Goal: Task Accomplishment & Management: Use online tool/utility

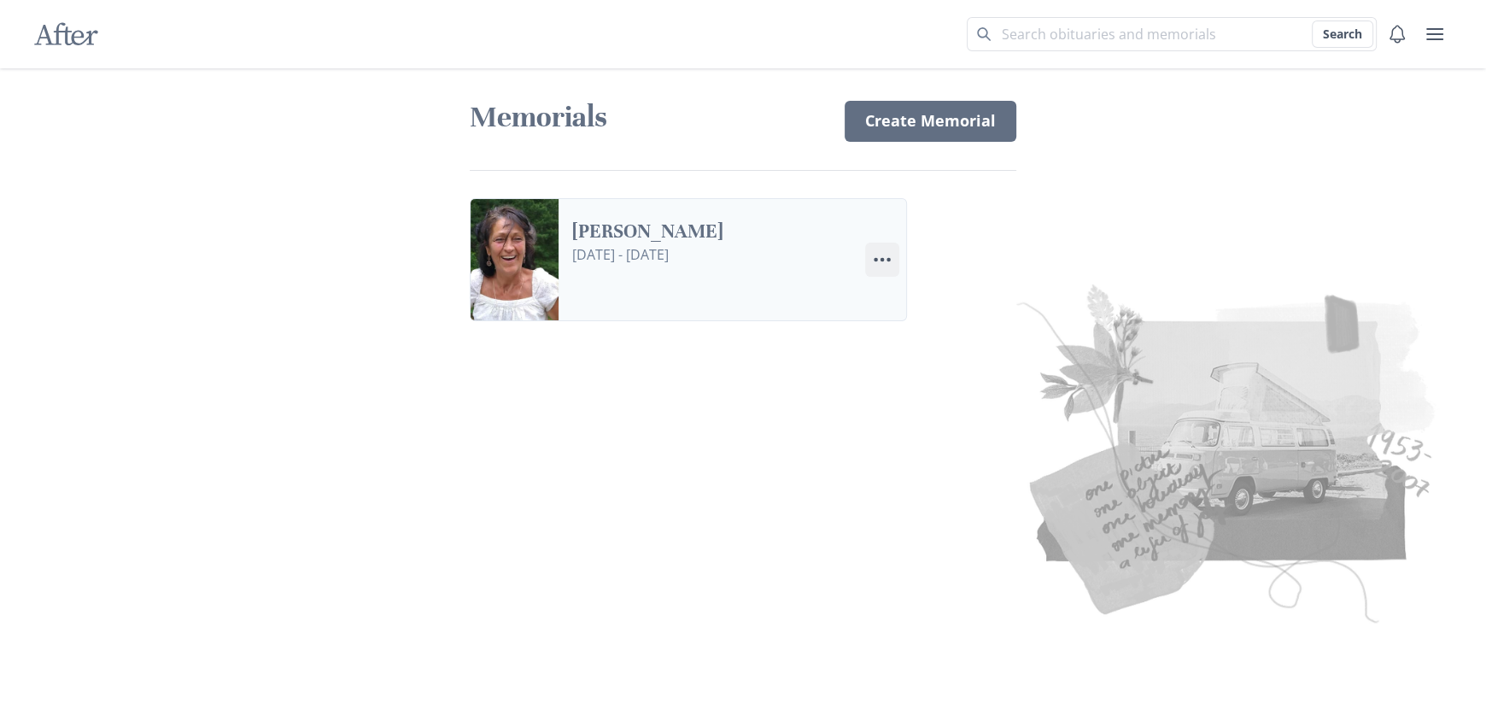
click at [885, 261] on icon "Menu" at bounding box center [882, 259] width 21 height 21
click at [924, 343] on link "Settings Edit Settings" at bounding box center [961, 337] width 190 height 31
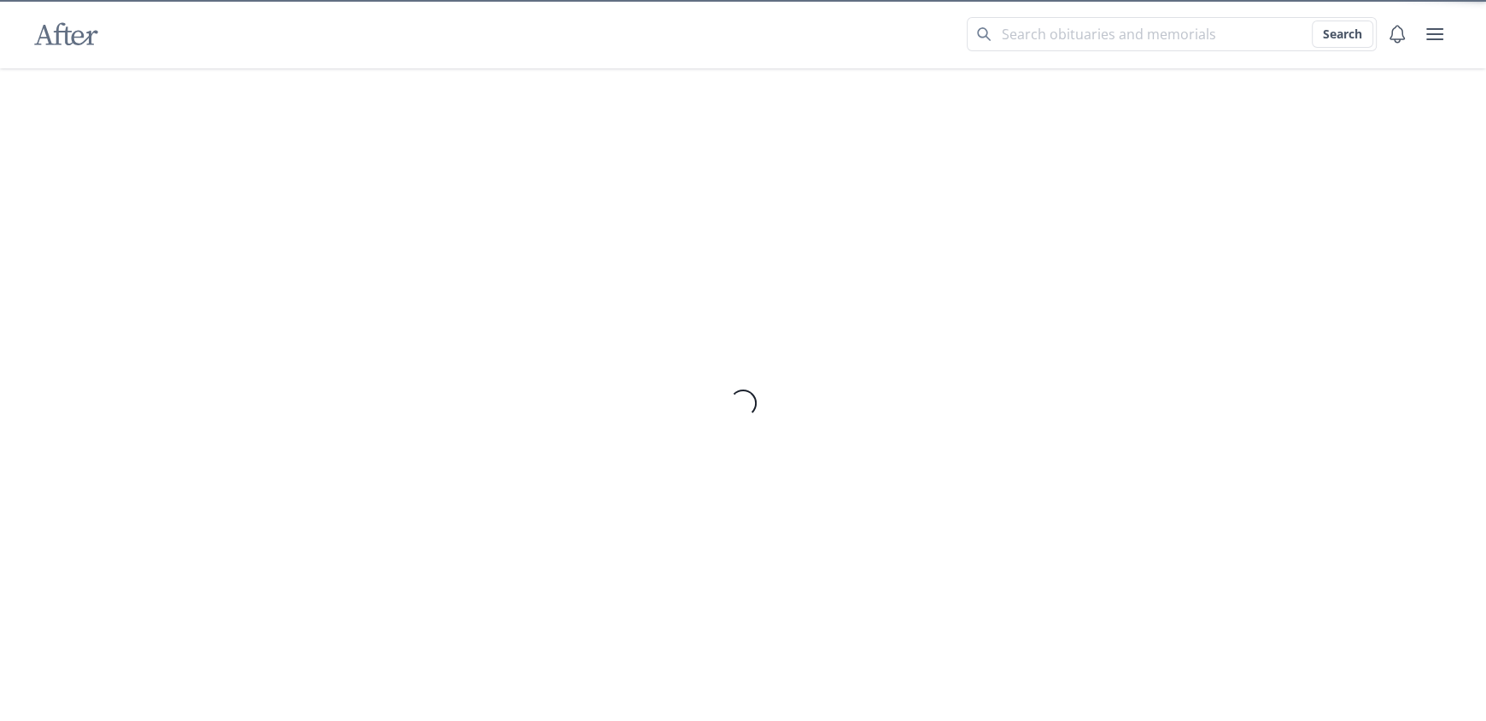
select select "5"
select select "10"
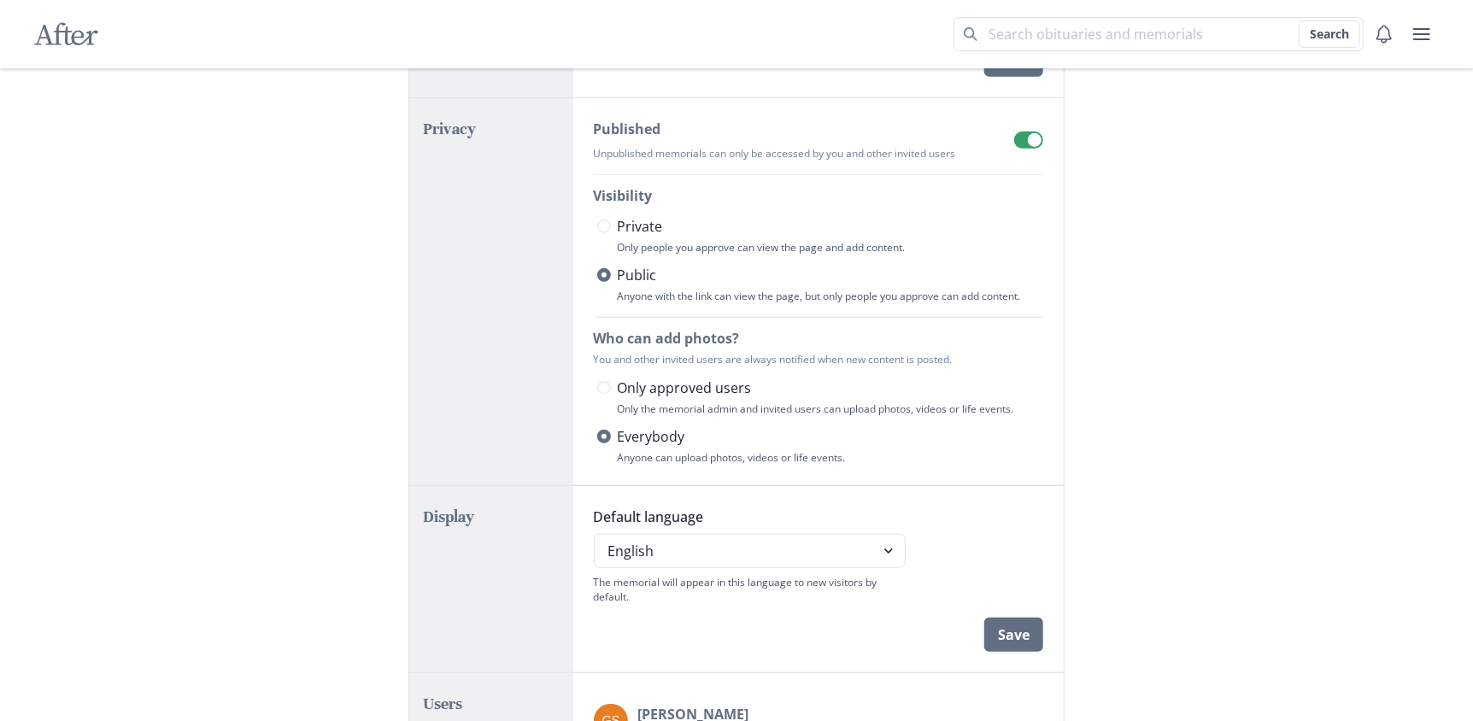
scroll to position [512, 0]
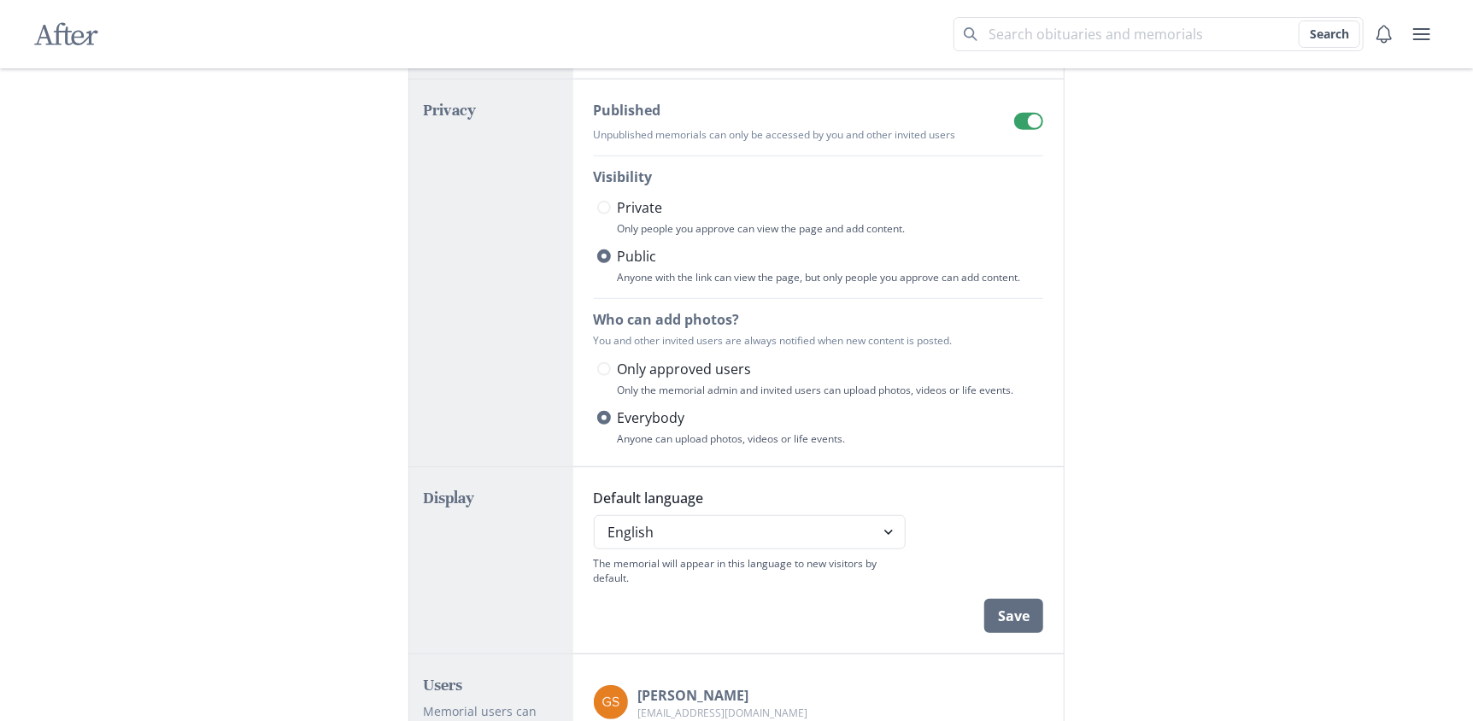
click at [605, 203] on span at bounding box center [604, 208] width 14 height 14
click at [597, 208] on input "Private" at bounding box center [596, 208] width 1 height 1
radio input "true"
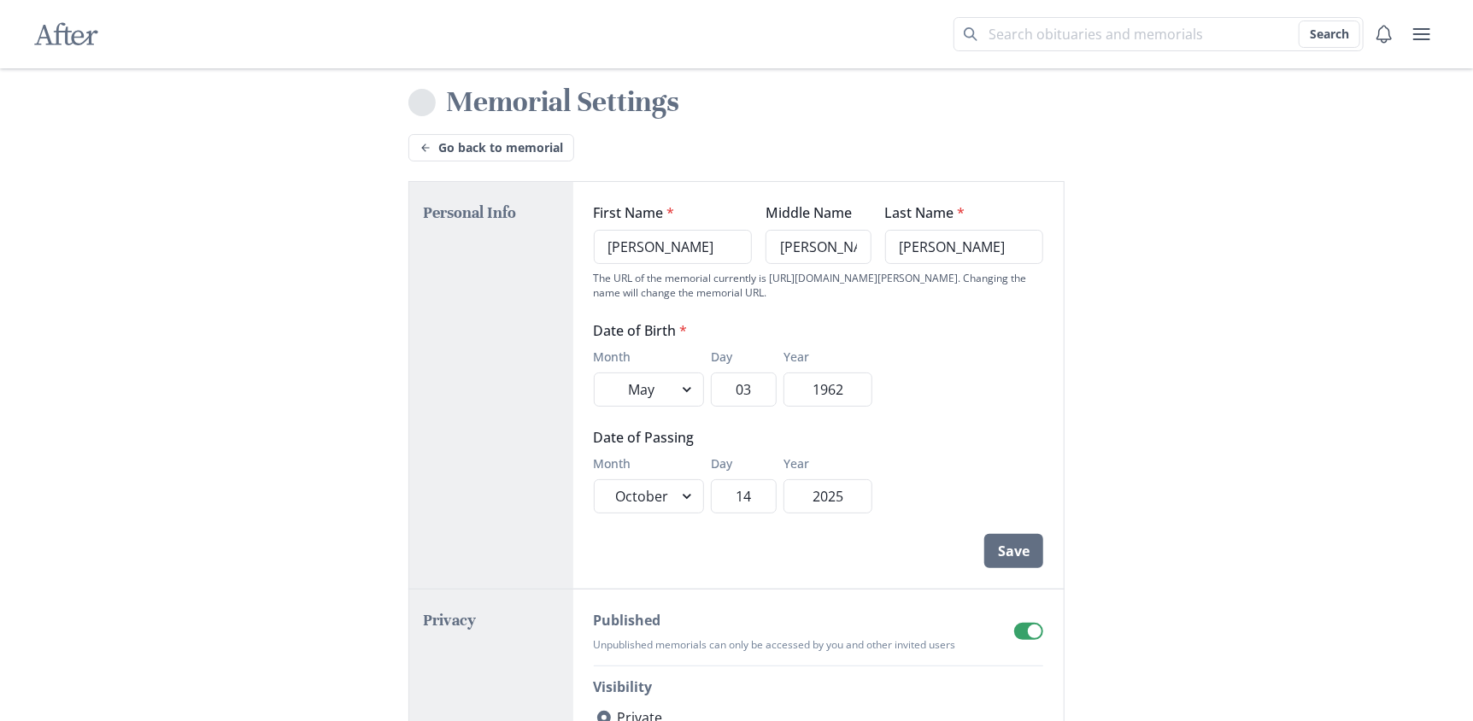
scroll to position [0, 0]
click at [468, 154] on link "Go back to memorial" at bounding box center [491, 149] width 166 height 27
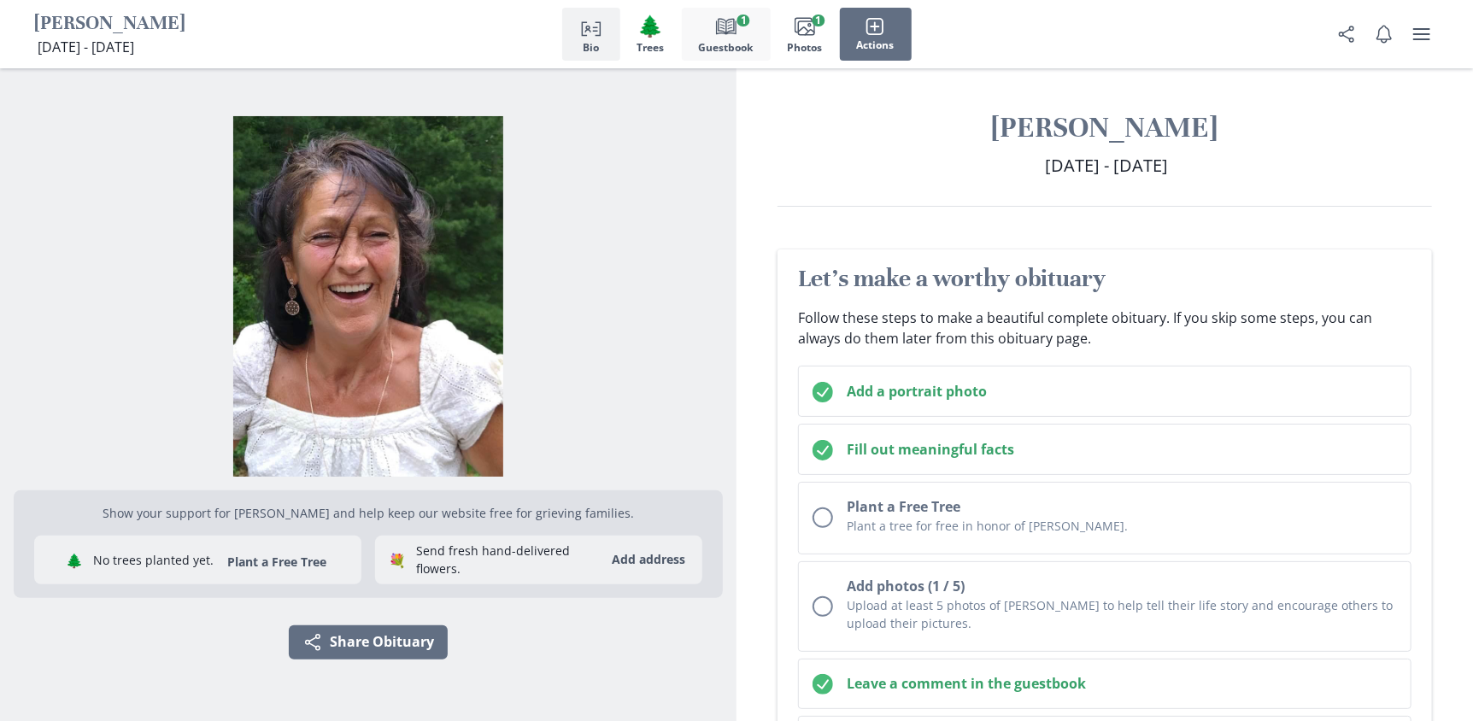
click at [725, 34] on icon "Book" at bounding box center [726, 26] width 21 height 21
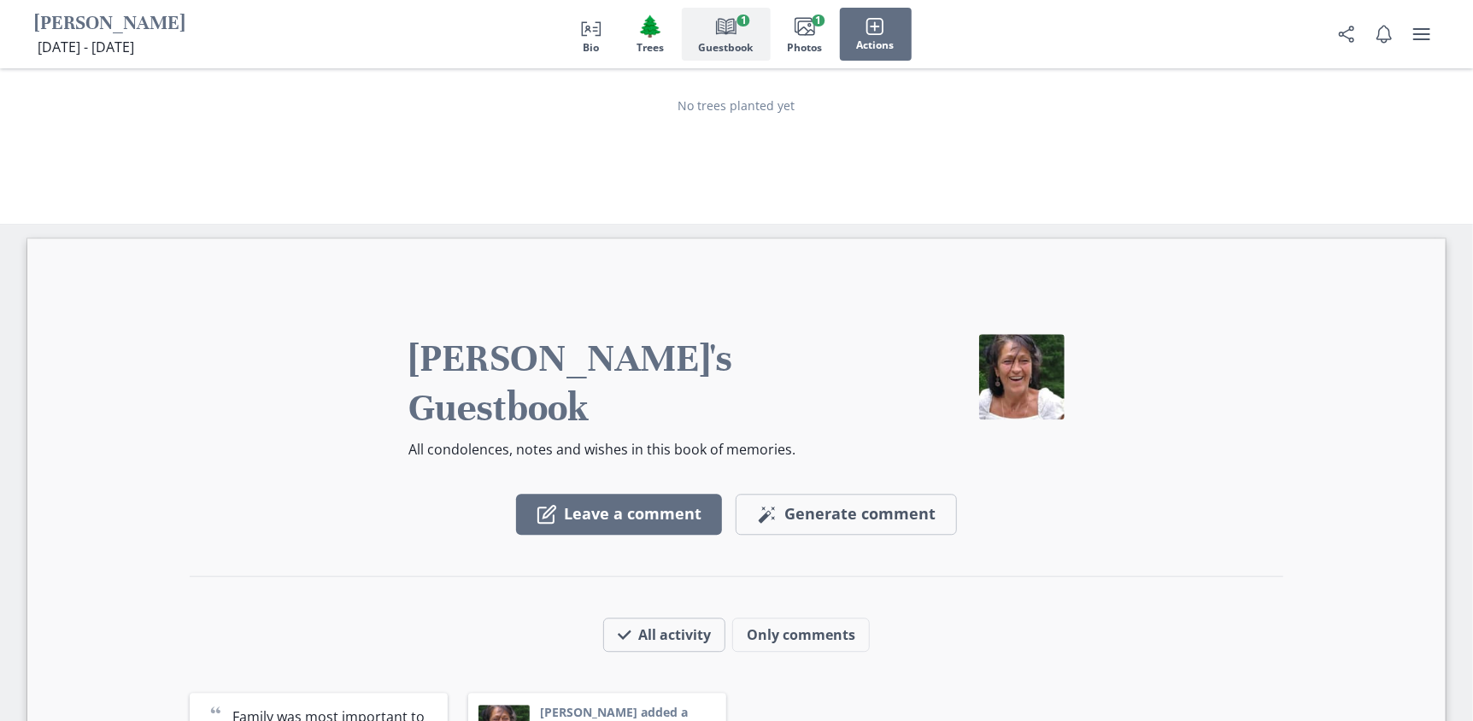
scroll to position [2423, 0]
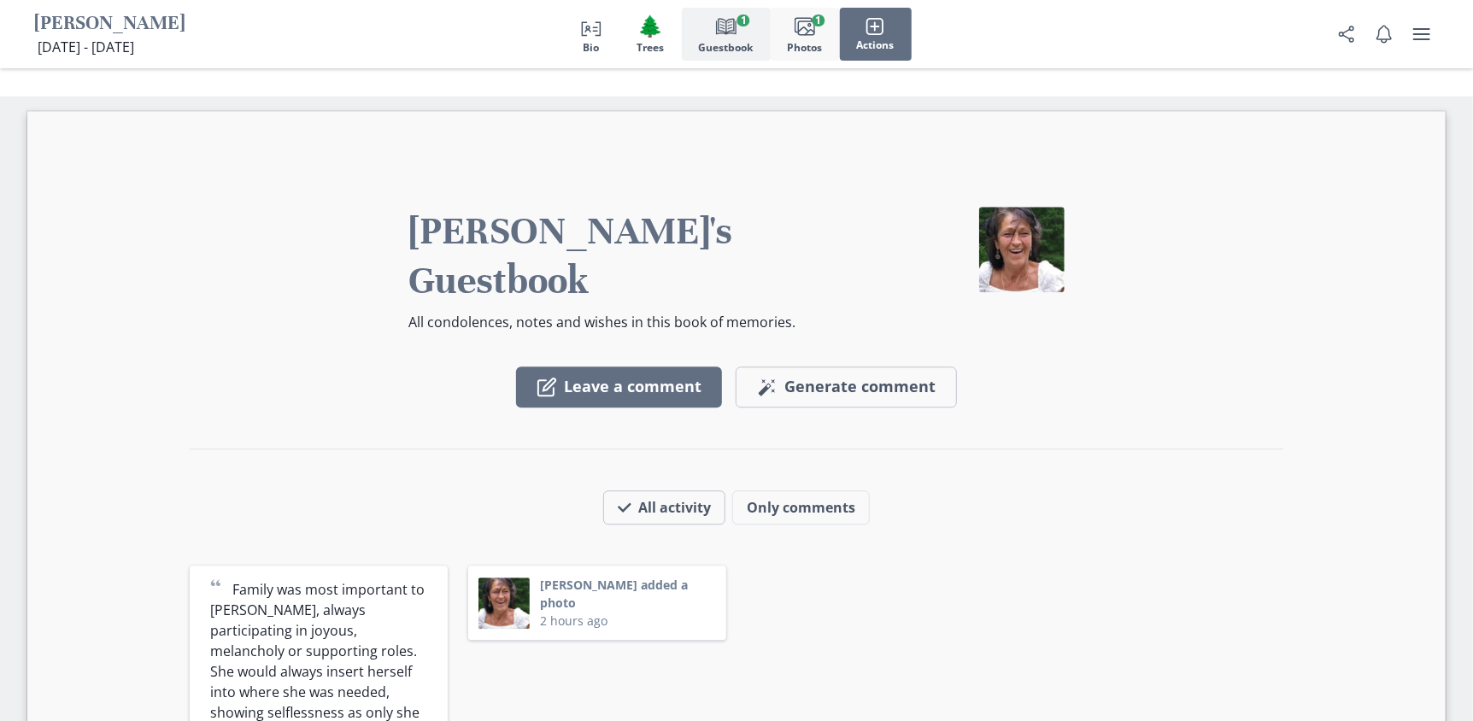
click at [795, 32] on icon "Images" at bounding box center [804, 26] width 21 height 21
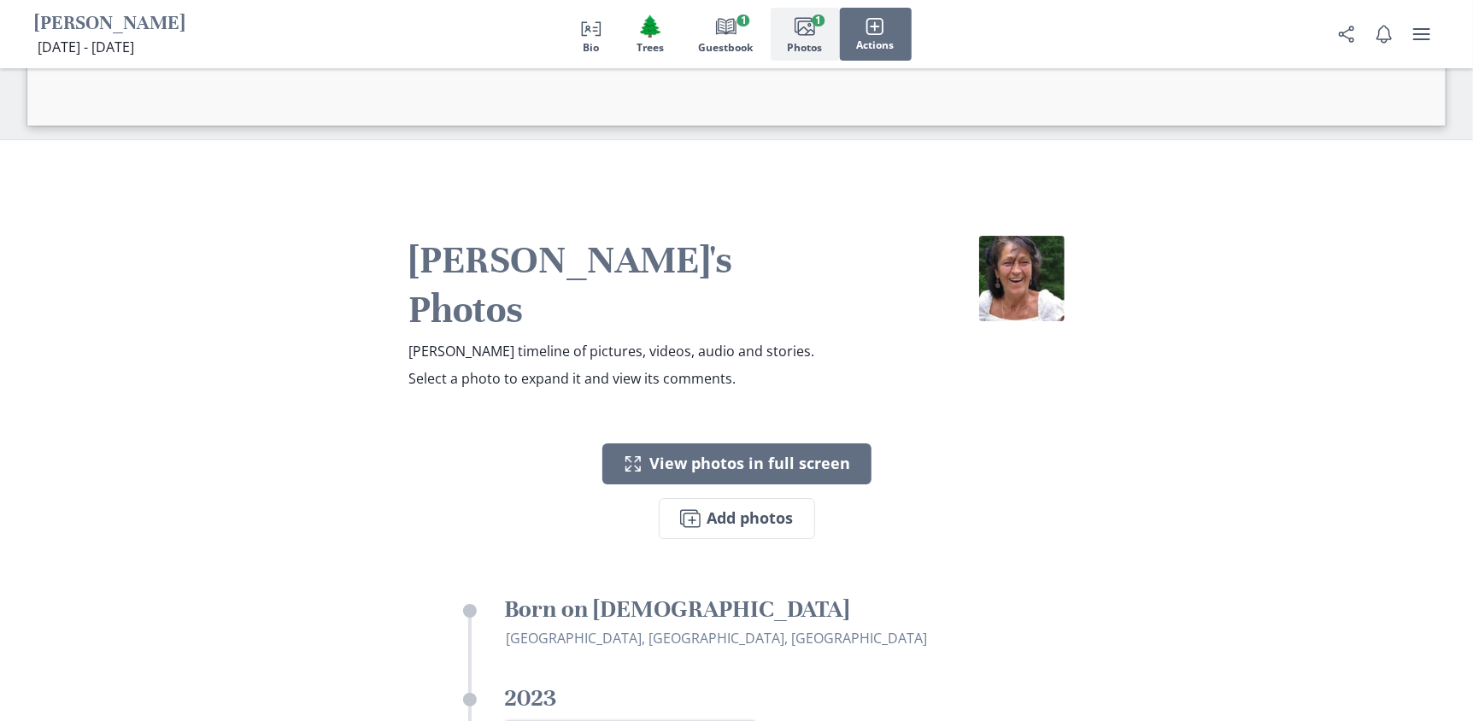
scroll to position [3348, 0]
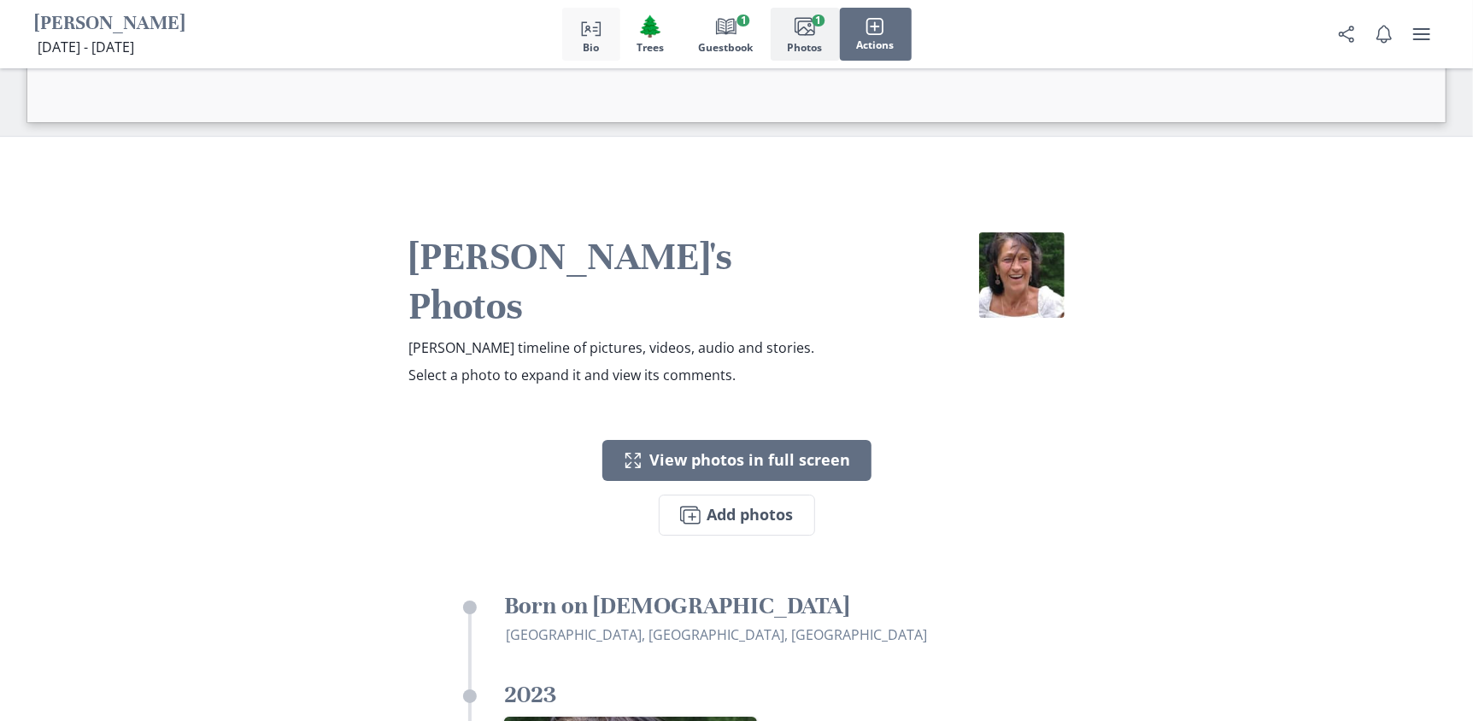
click at [600, 39] on button "Person profile Bio" at bounding box center [591, 34] width 58 height 53
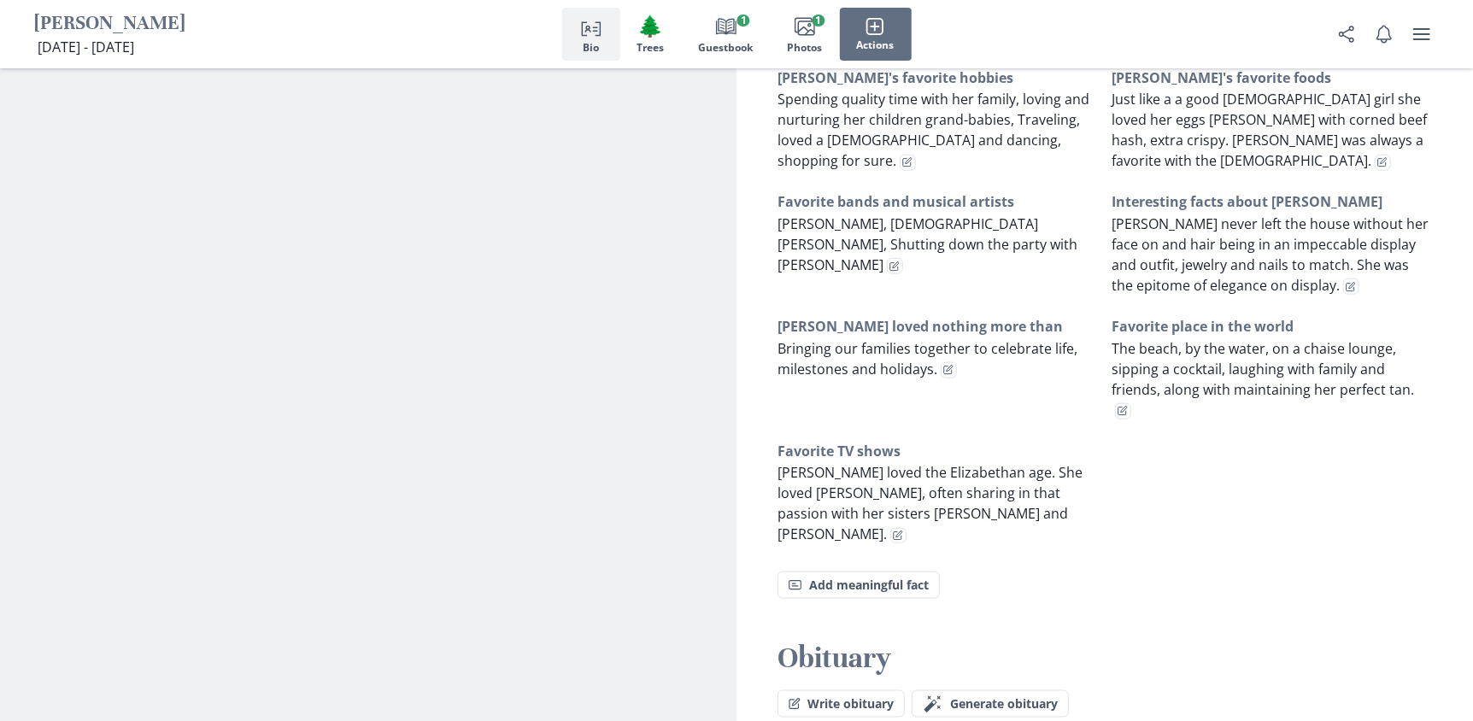
scroll to position [1265, 0]
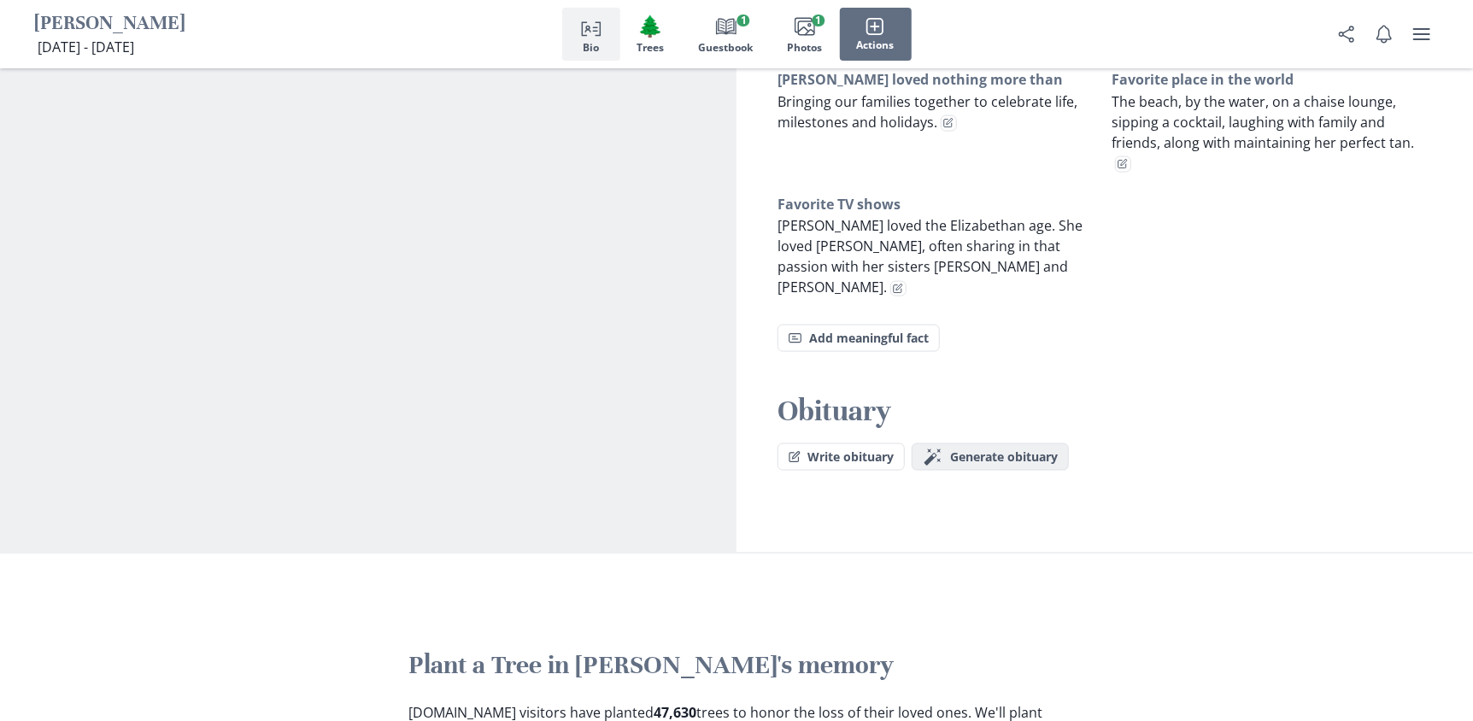
click at [988, 450] on span "Generate obituary" at bounding box center [1004, 457] width 108 height 15
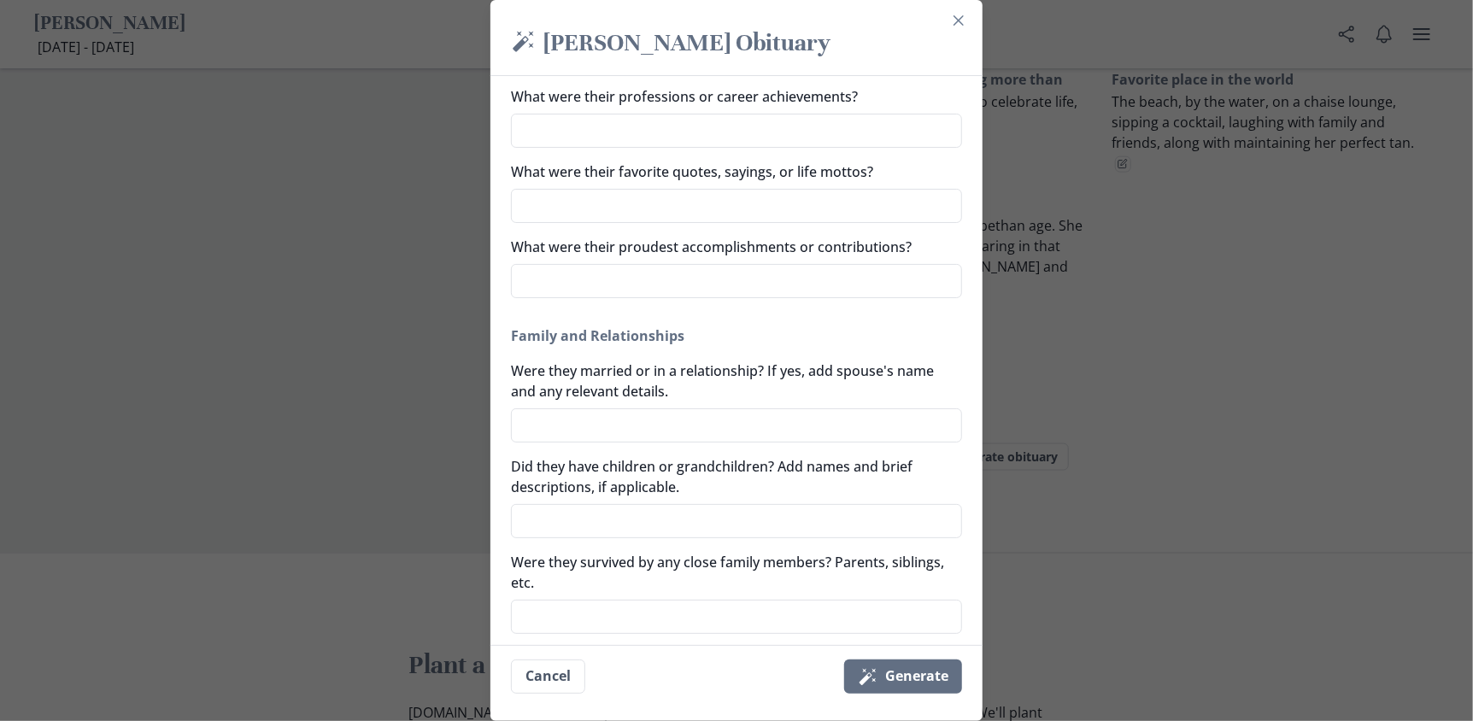
scroll to position [284, 0]
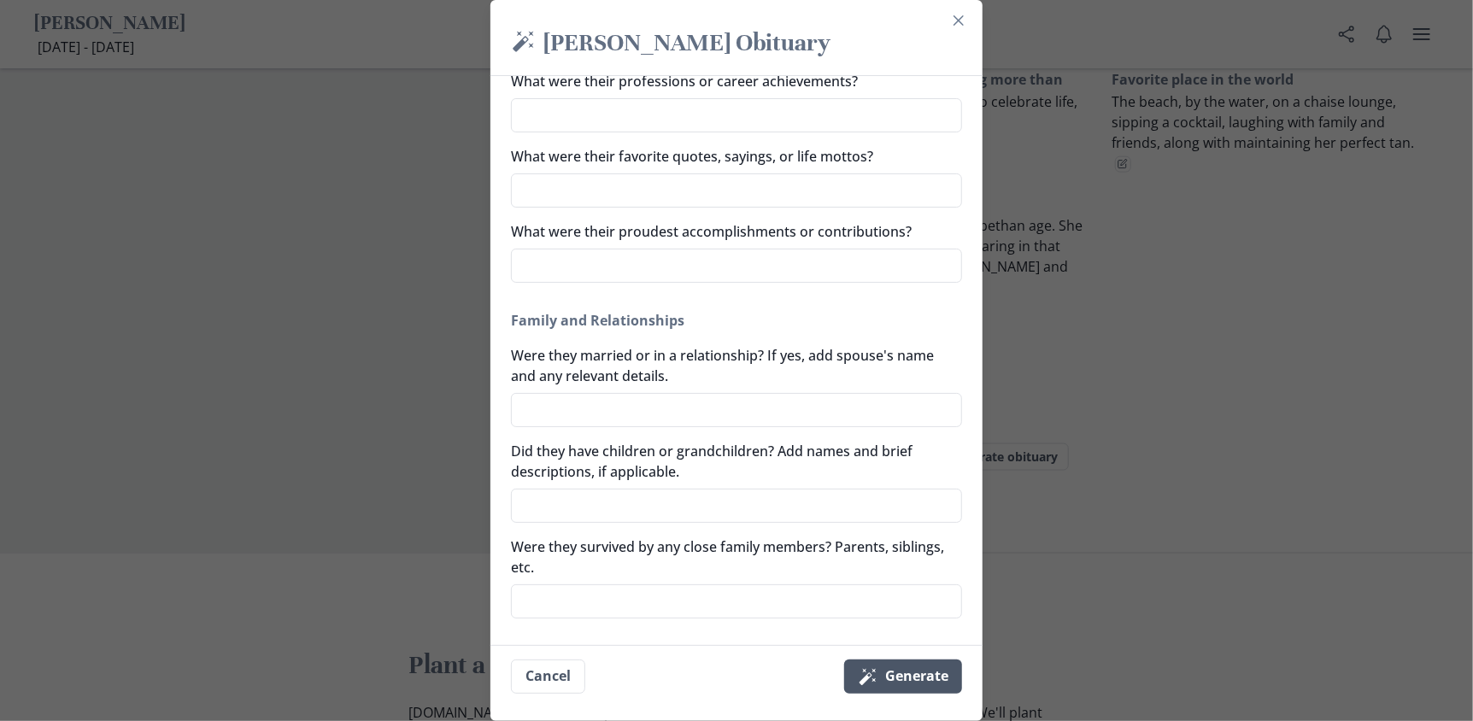
click at [908, 682] on button "Magic wand Generate" at bounding box center [903, 676] width 118 height 34
click at [963, 24] on icon "Close" at bounding box center [958, 20] width 10 height 10
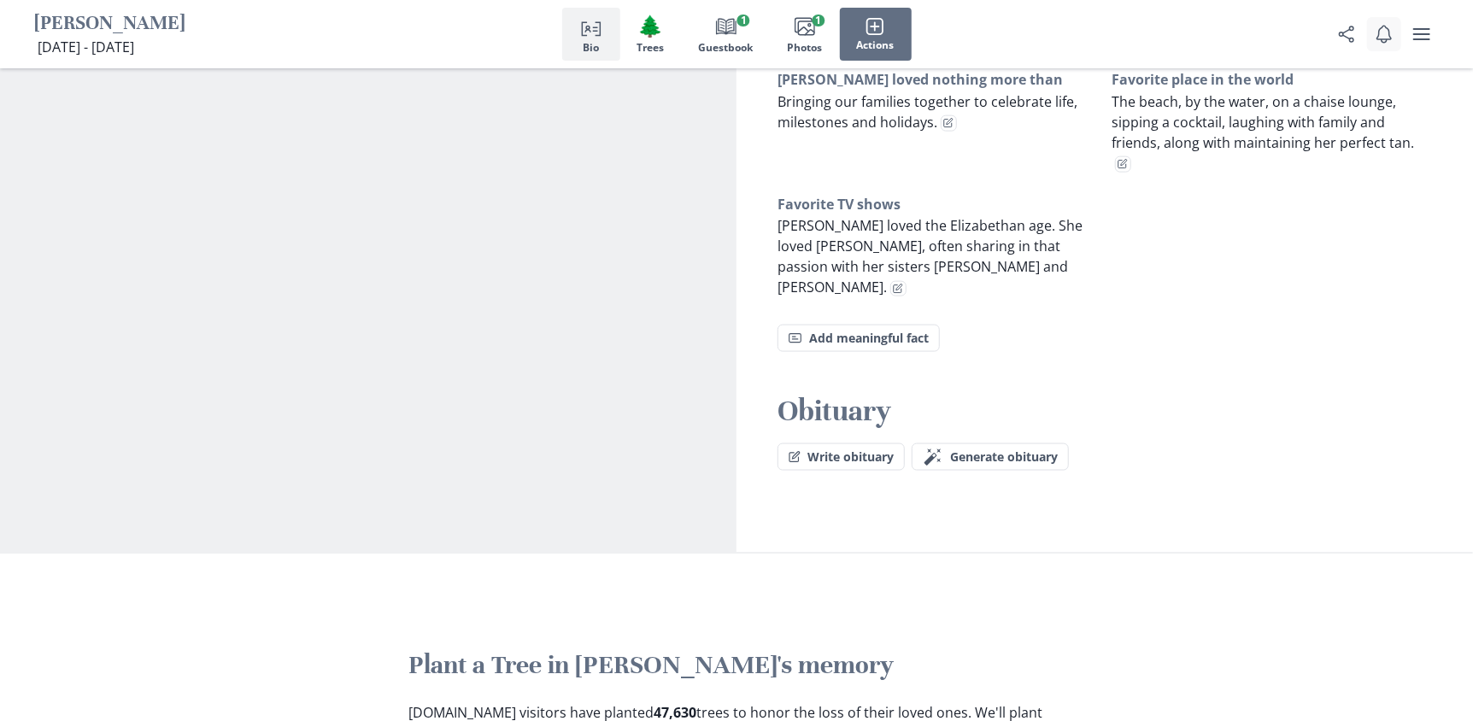
click at [1387, 42] on icon "Notifications" at bounding box center [1383, 34] width 19 height 19
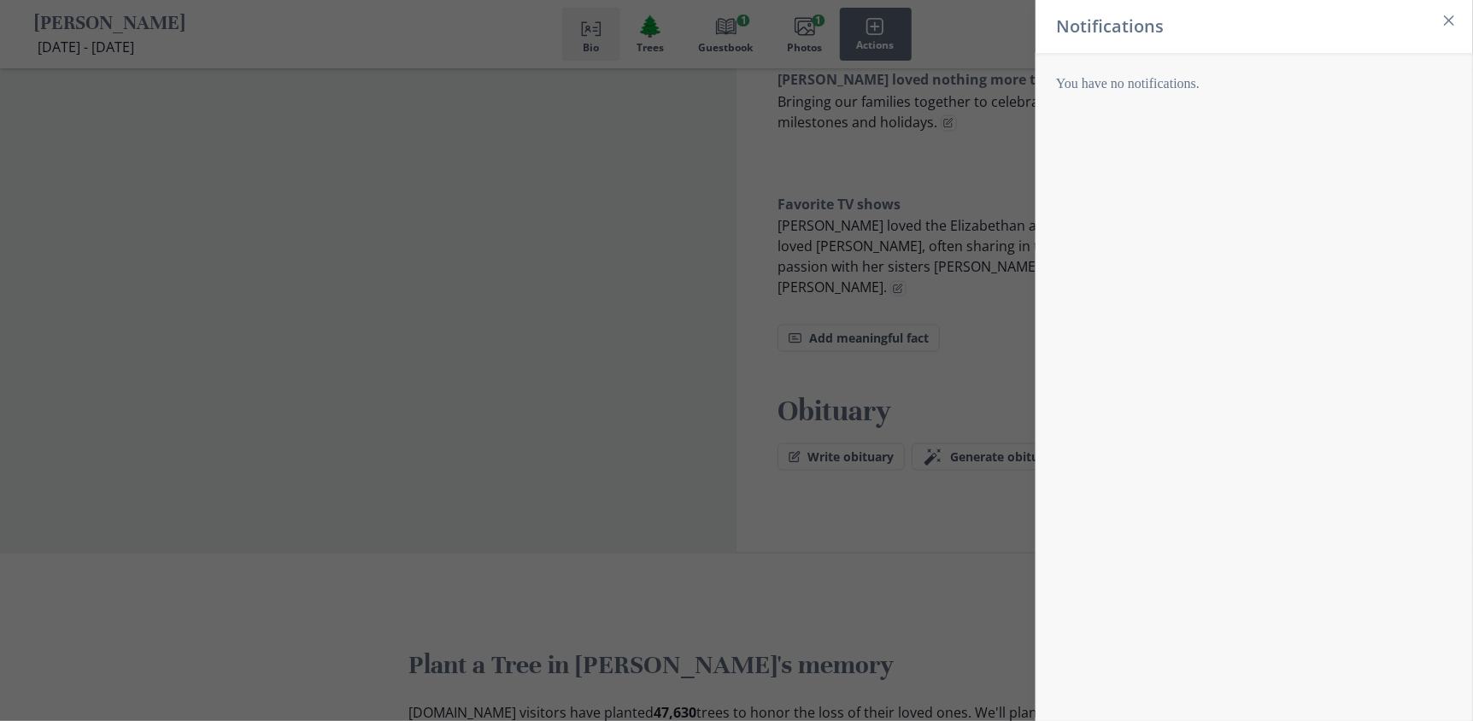
click at [1387, 42] on header "Notifications" at bounding box center [1253, 26] width 437 height 53
click at [1443, 24] on button "Close" at bounding box center [1448, 20] width 27 height 27
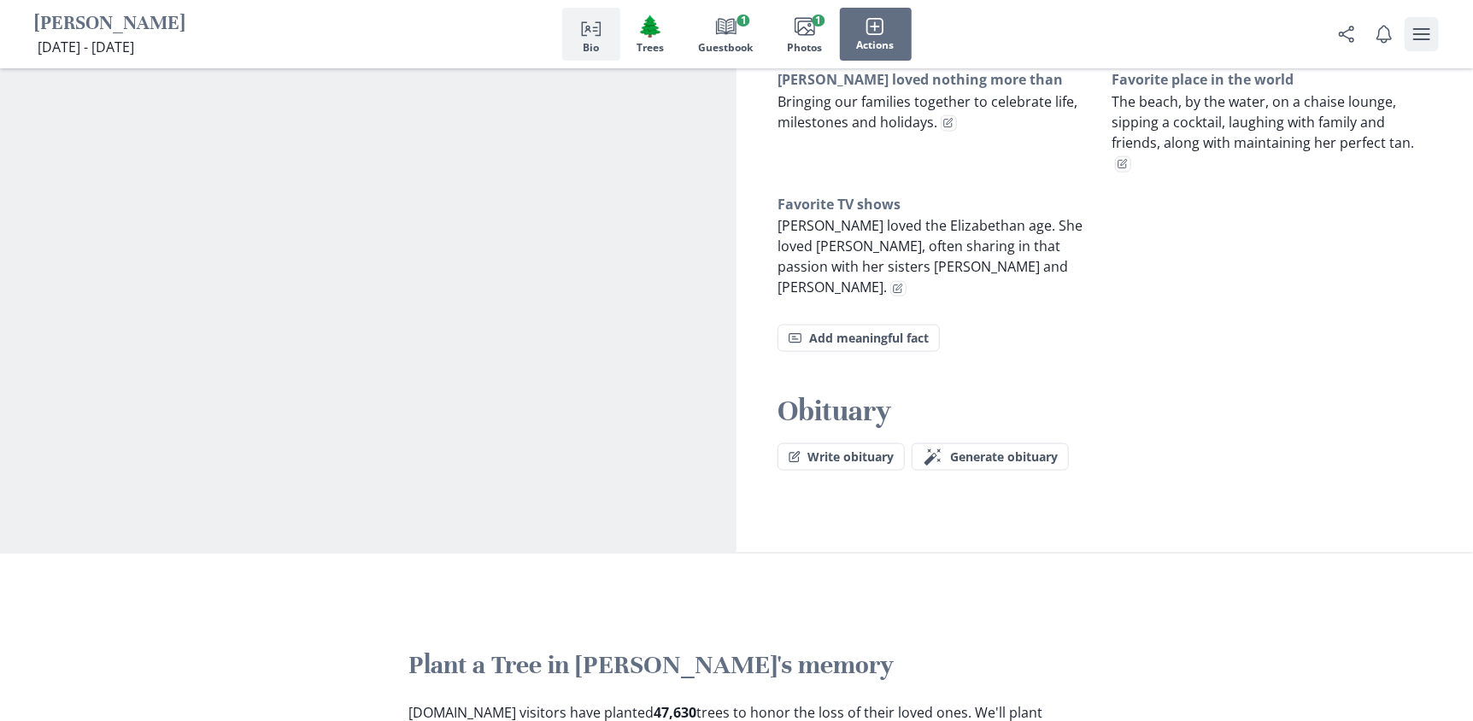
click at [1412, 30] on icon "user menu" at bounding box center [1421, 34] width 21 height 21
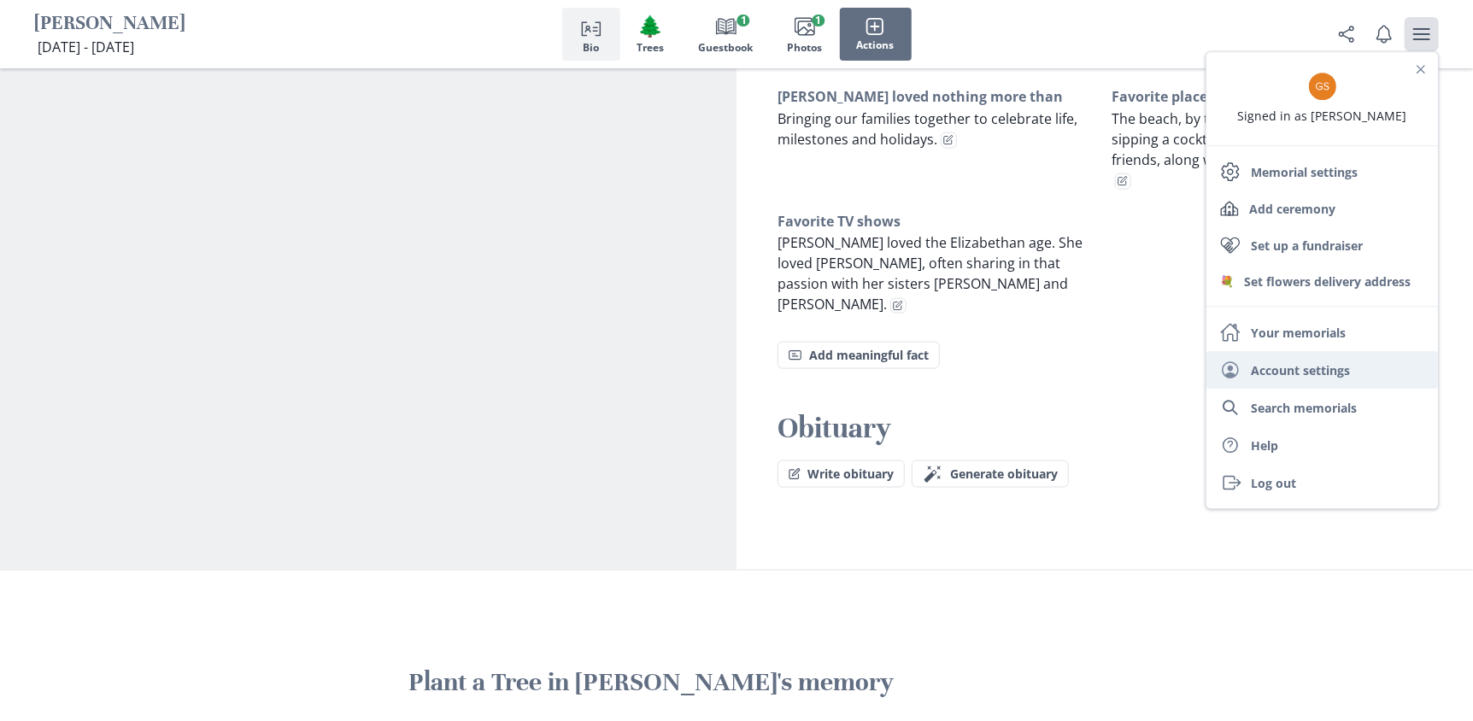
scroll to position [1232, 0]
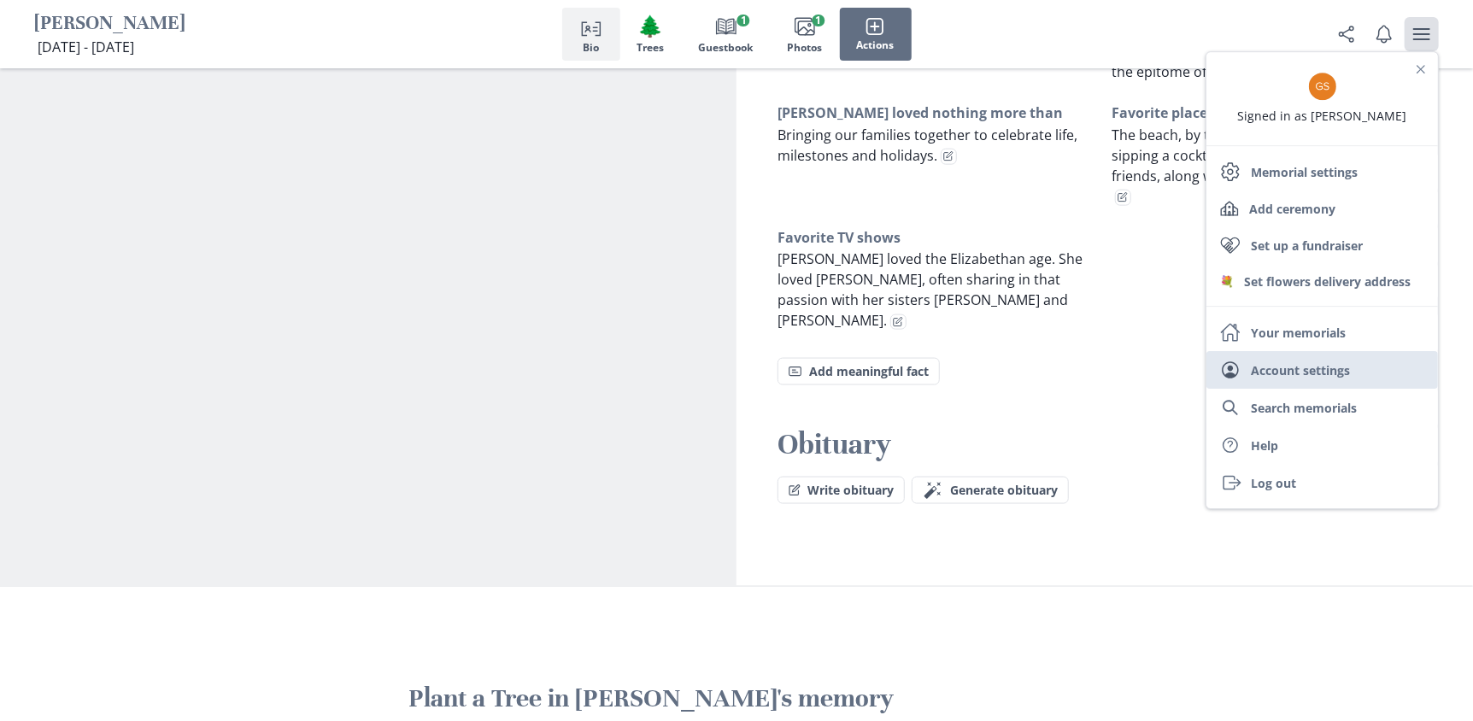
click at [1327, 377] on link "User Account settings" at bounding box center [1321, 370] width 231 height 38
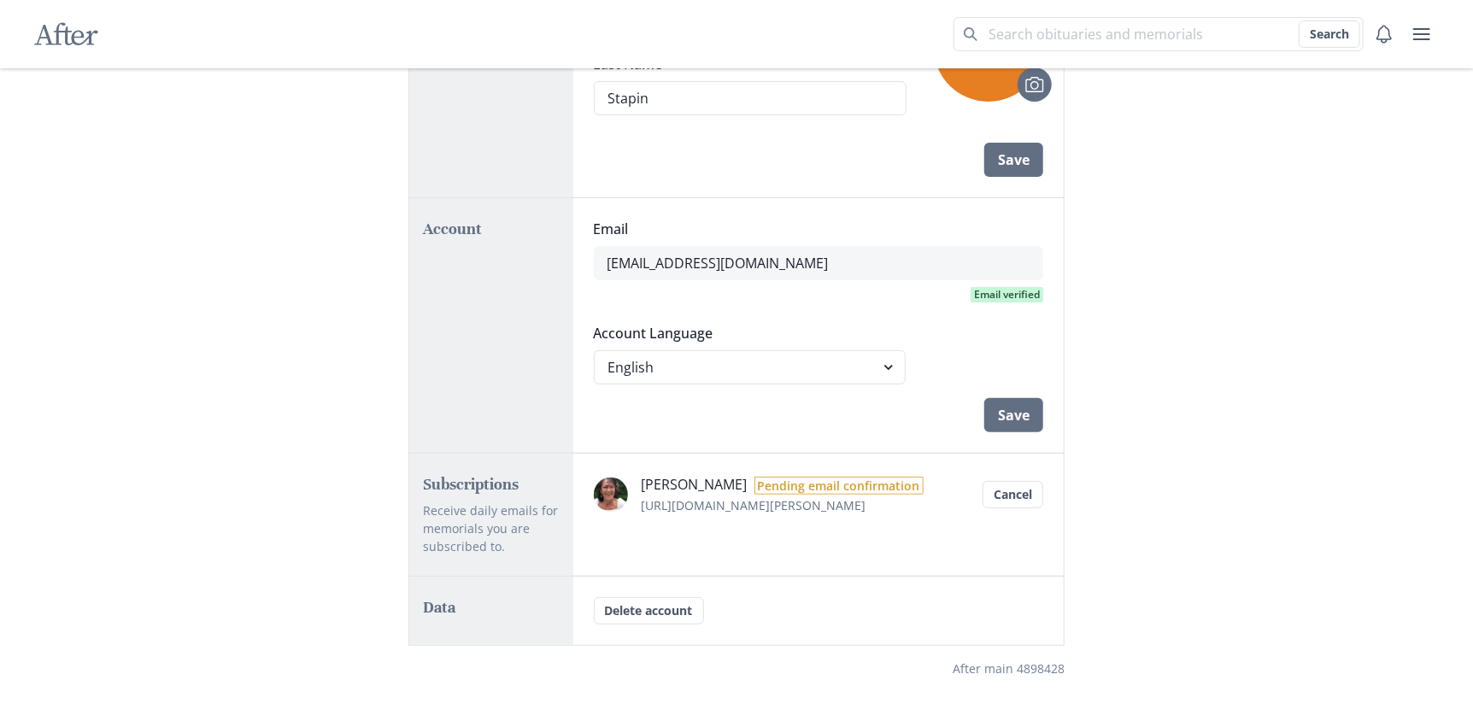
scroll to position [208, 0]
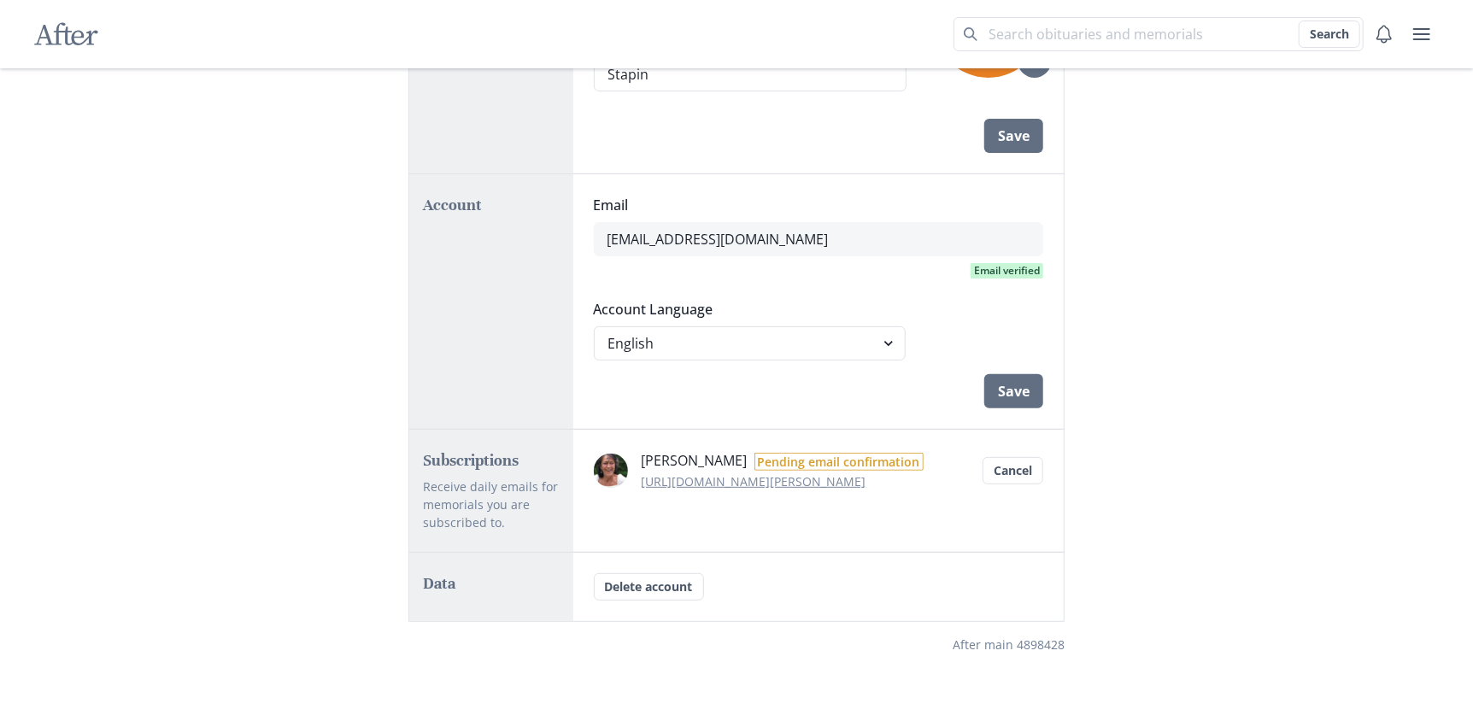
click at [696, 480] on link "[URL][DOMAIN_NAME][PERSON_NAME]" at bounding box center [754, 481] width 225 height 16
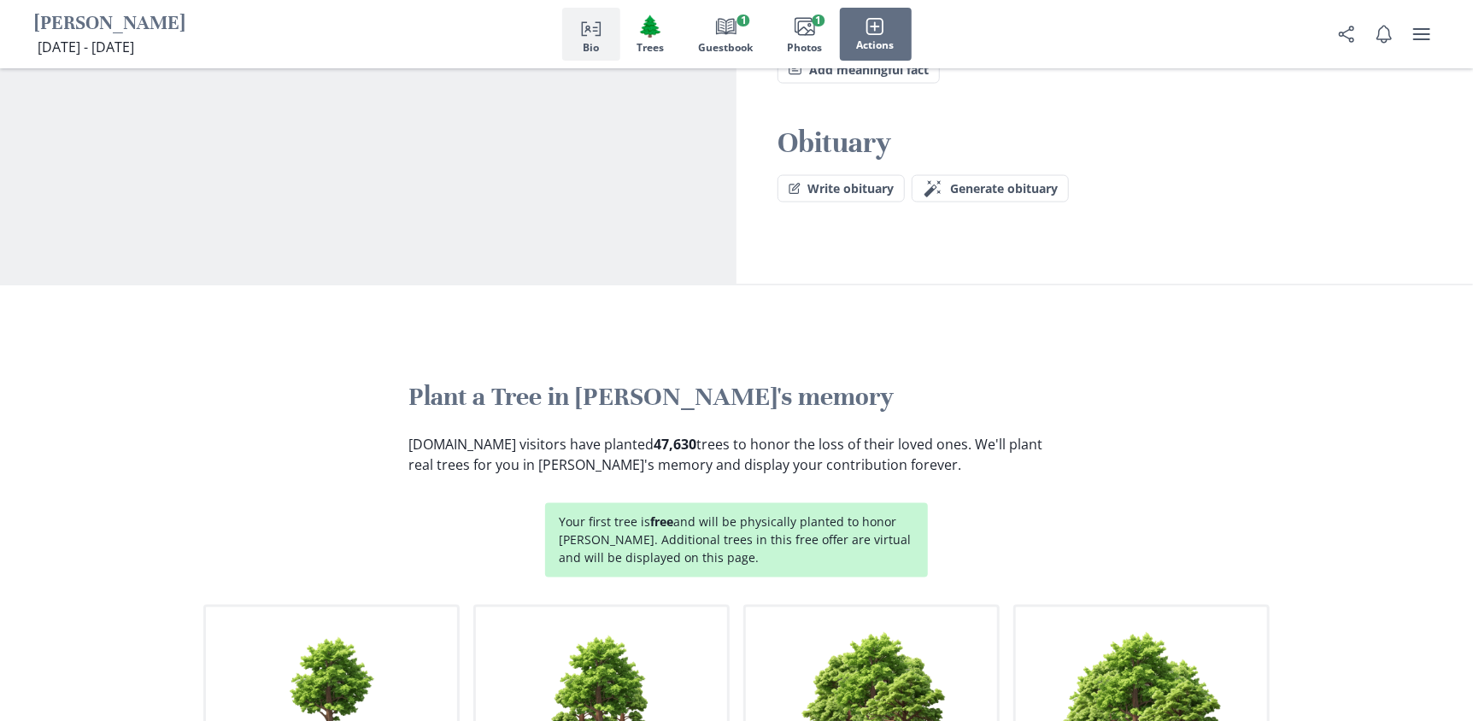
scroll to position [1537, 0]
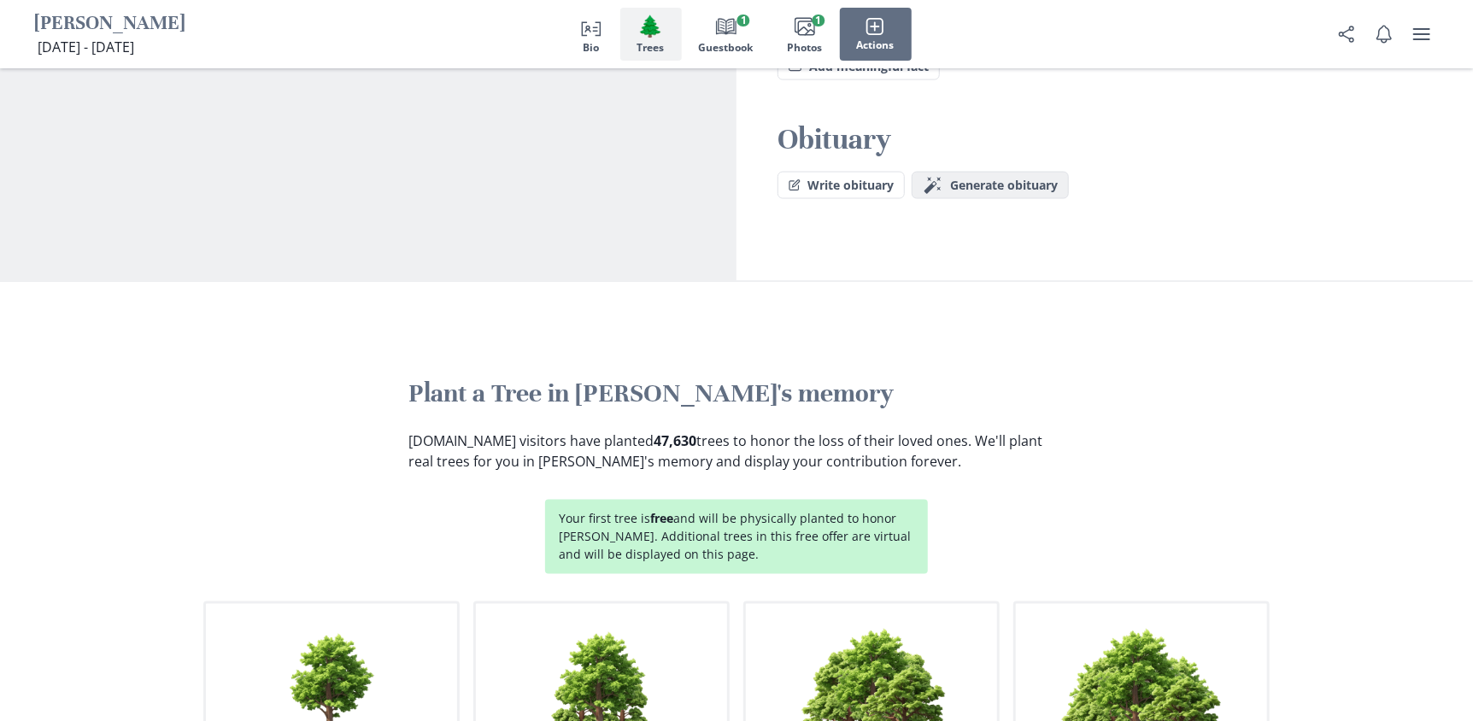
click at [1032, 179] on span "Generate obituary" at bounding box center [1004, 186] width 108 height 15
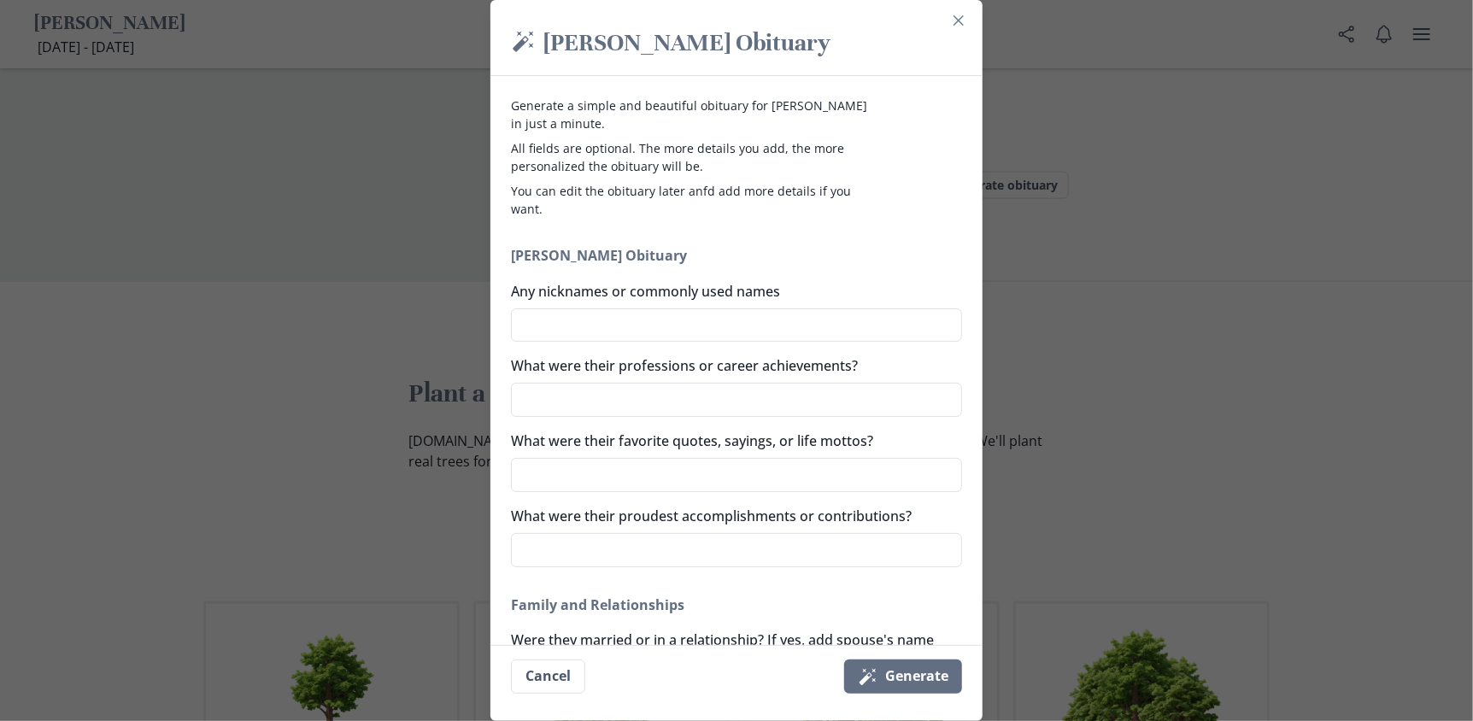
scroll to position [512, 0]
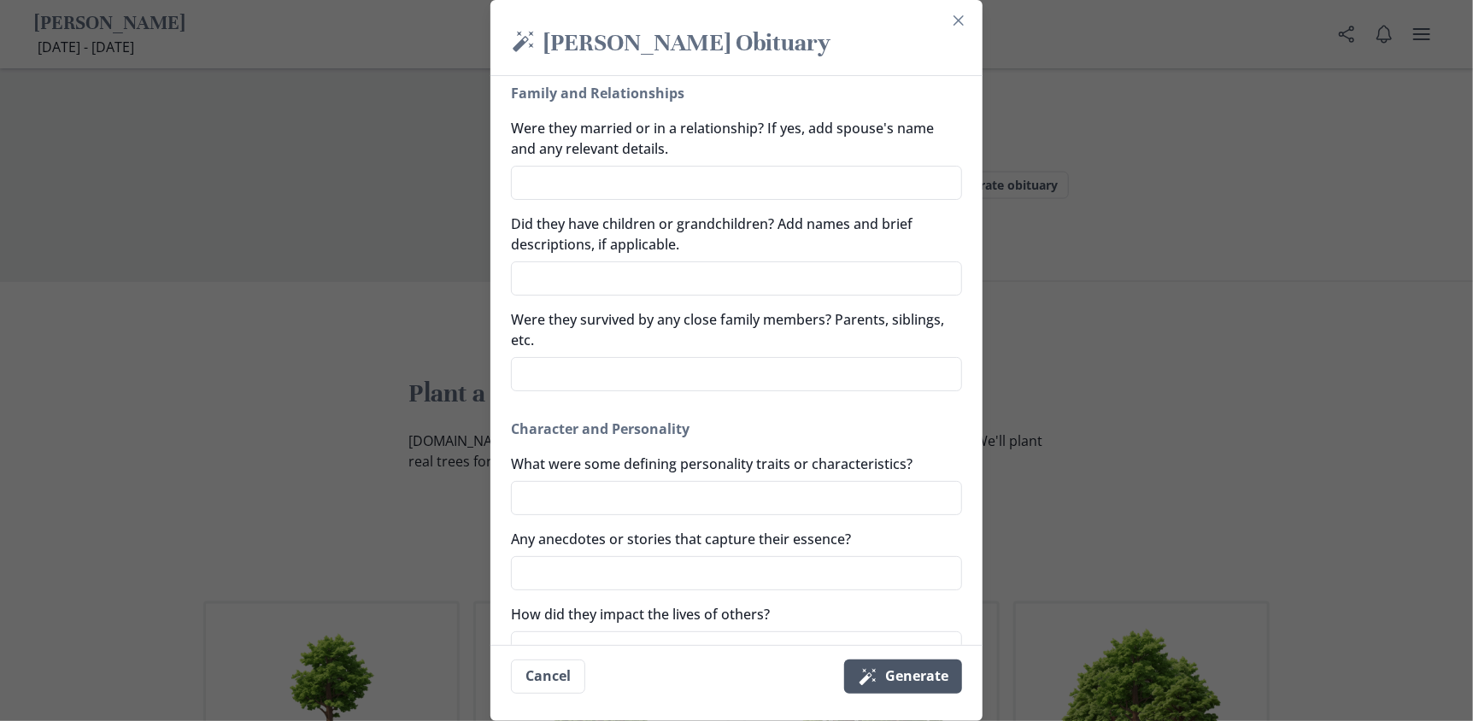
click at [896, 677] on button "Magic wand Generate" at bounding box center [903, 676] width 118 height 34
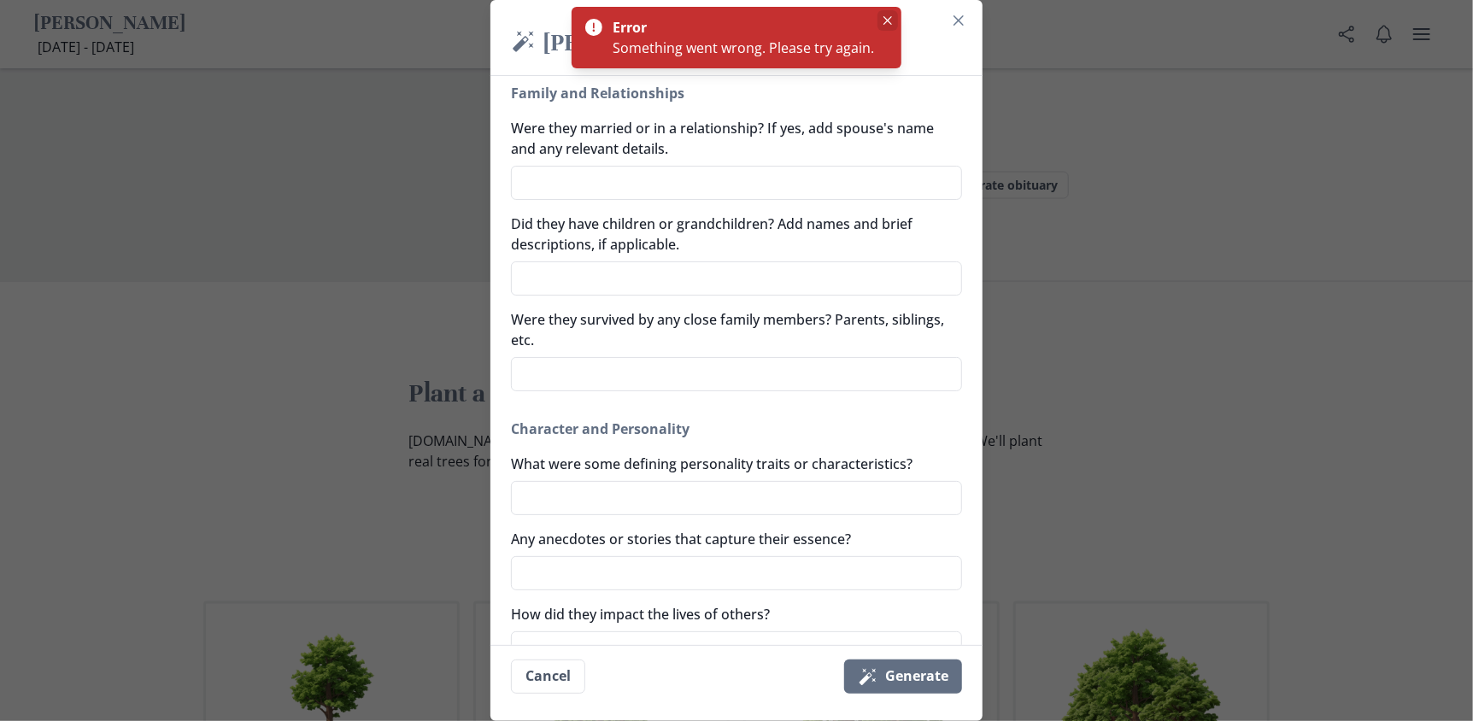
click at [889, 21] on icon "Close" at bounding box center [887, 20] width 9 height 9
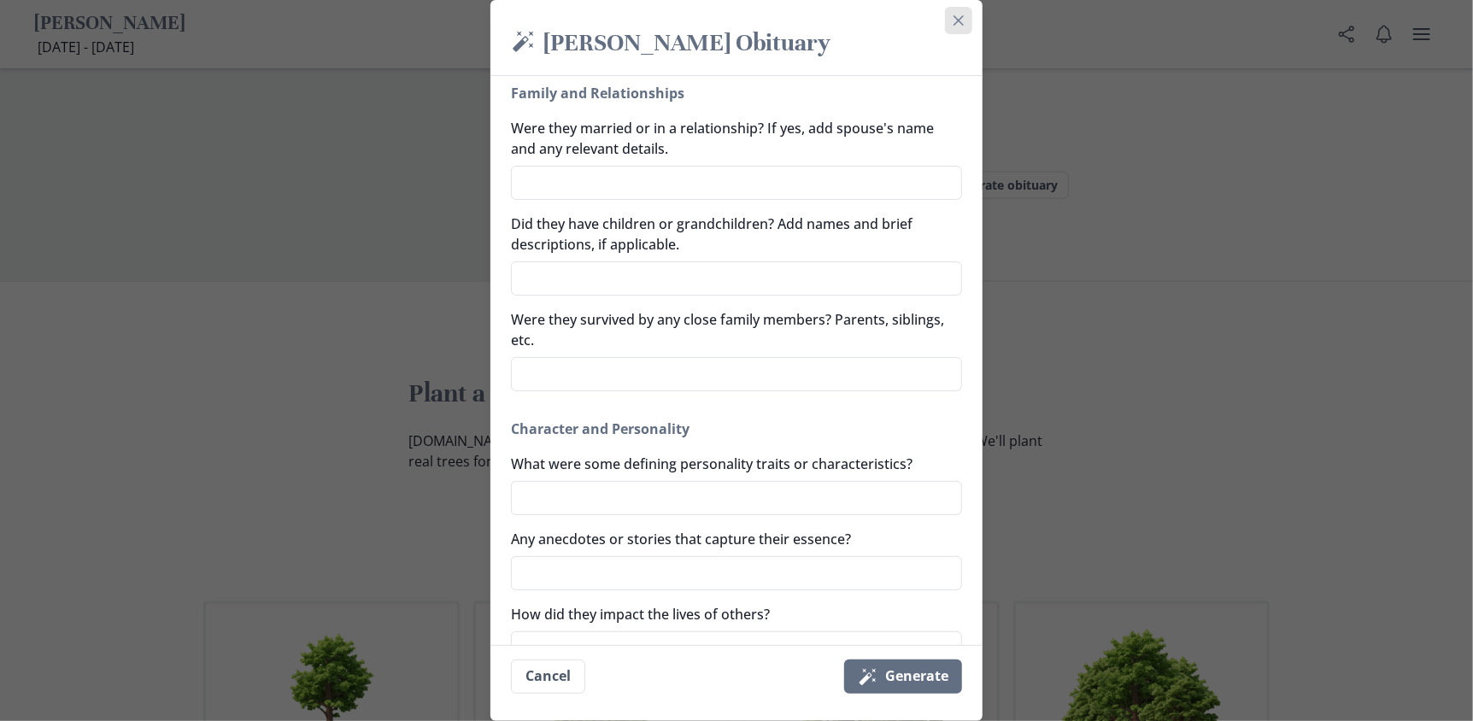
click at [964, 22] on icon "Close" at bounding box center [958, 20] width 10 height 10
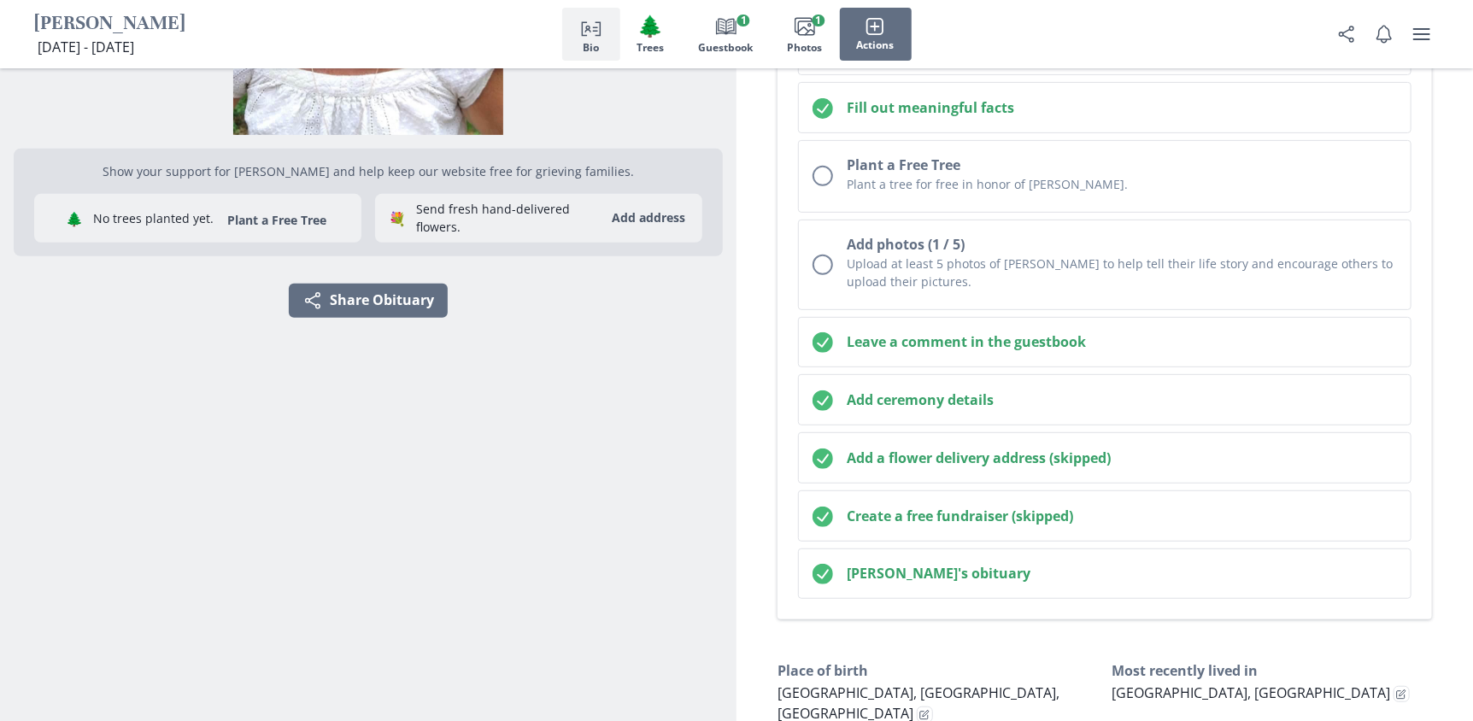
scroll to position [0, 0]
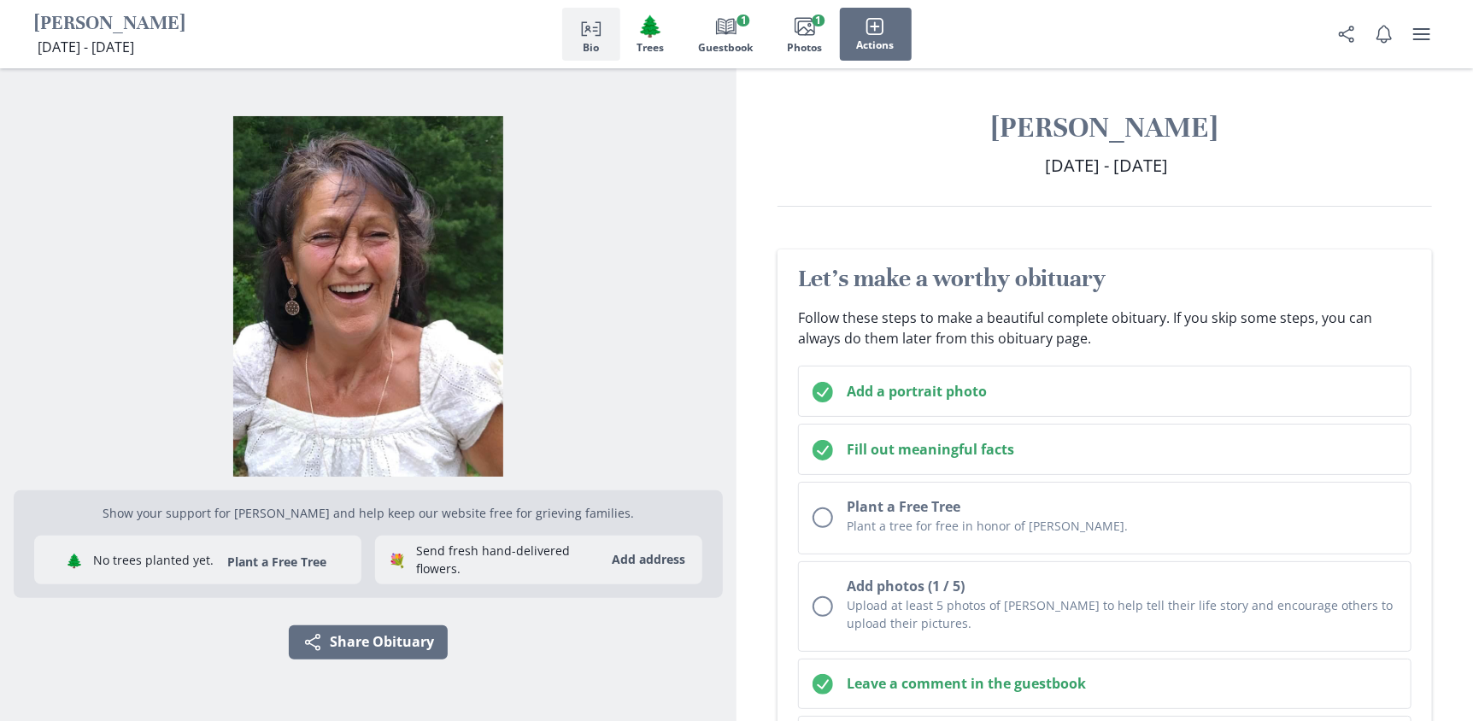
click at [586, 31] on icon "Person profile" at bounding box center [591, 26] width 21 height 21
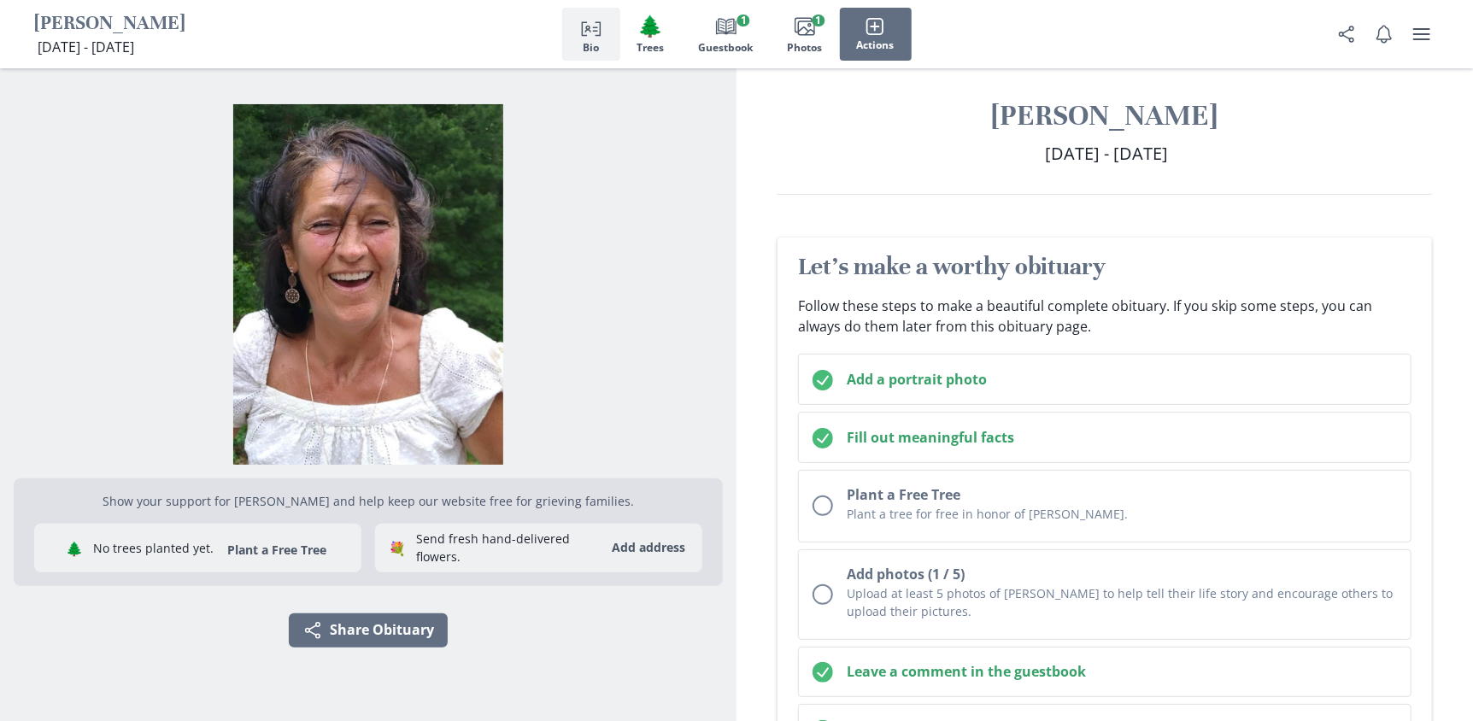
scroll to position [14, 0]
